Goal: Transaction & Acquisition: Purchase product/service

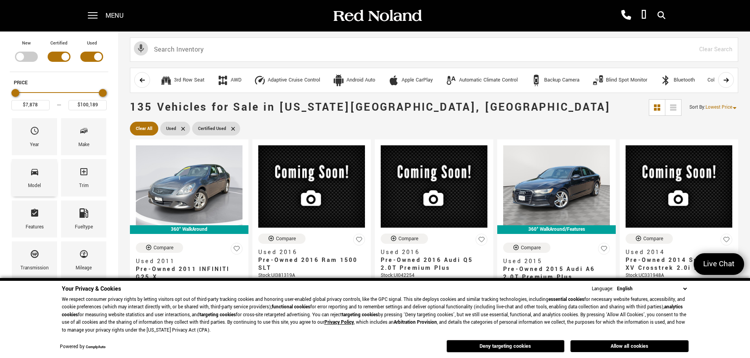
click at [36, 176] on icon "Model" at bounding box center [34, 171] width 9 height 9
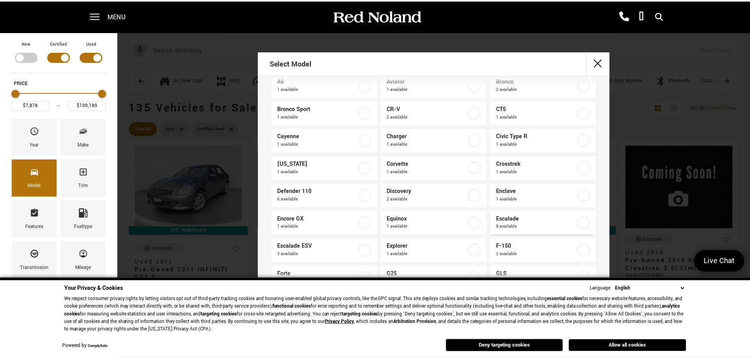
scroll to position [79, 0]
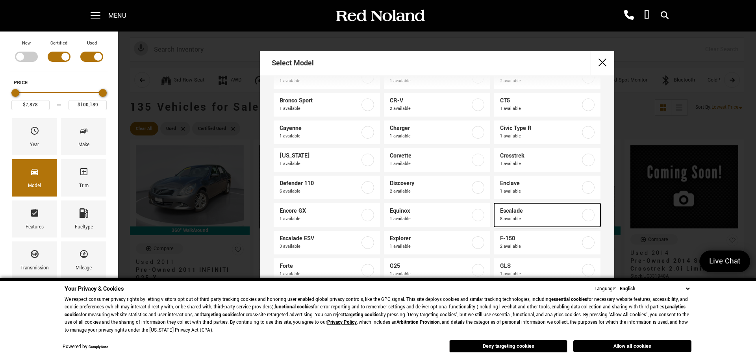
click at [526, 215] on span "8 available" at bounding box center [540, 219] width 80 height 8
type input "$30,688"
checkbox input "true"
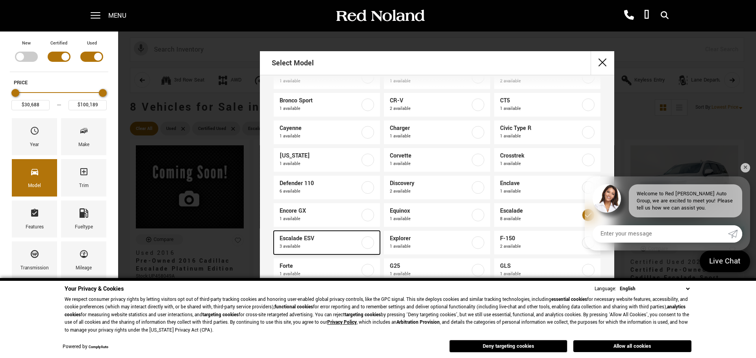
click at [341, 245] on span "3 available" at bounding box center [320, 247] width 80 height 8
checkbox input "true"
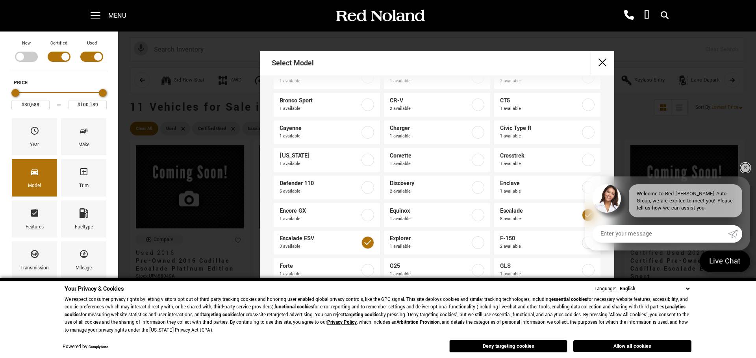
click at [599, 165] on link "✕" at bounding box center [745, 167] width 9 height 9
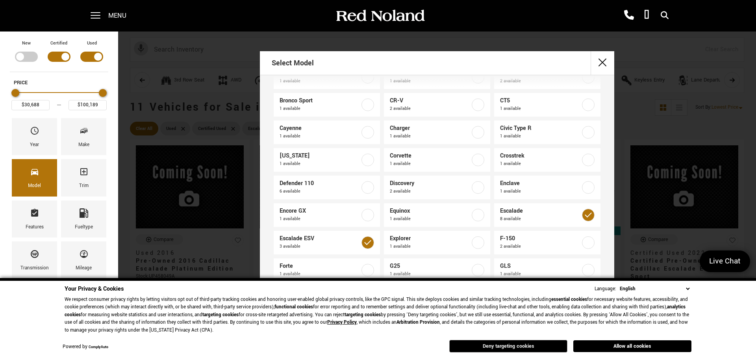
click at [510, 286] on button "Deny targeting cookies" at bounding box center [508, 346] width 118 height 13
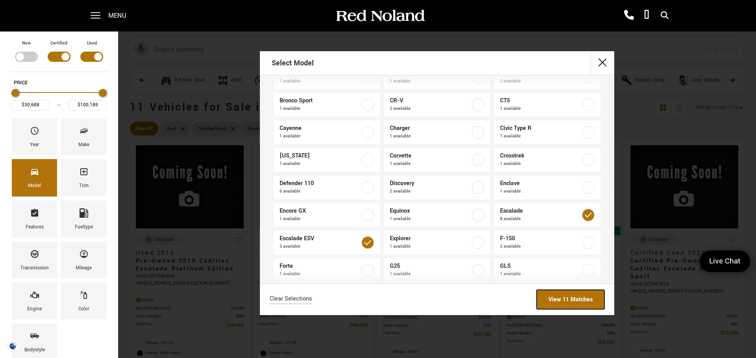
click at [569, 286] on link "View 11 Matches" at bounding box center [571, 299] width 68 height 19
